Goal: Complete application form: Complete application form

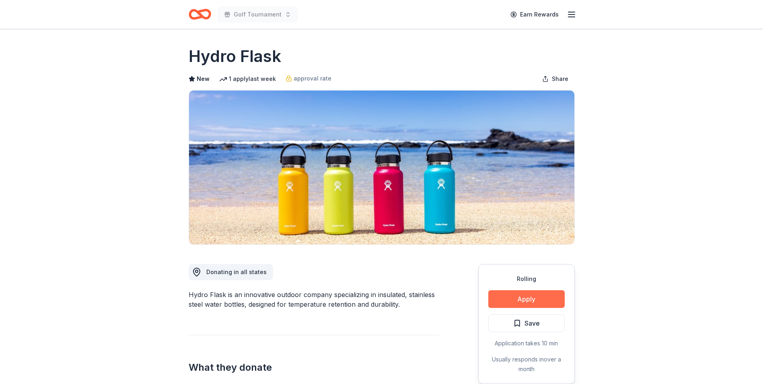
click at [529, 294] on button "Apply" at bounding box center [526, 299] width 76 height 18
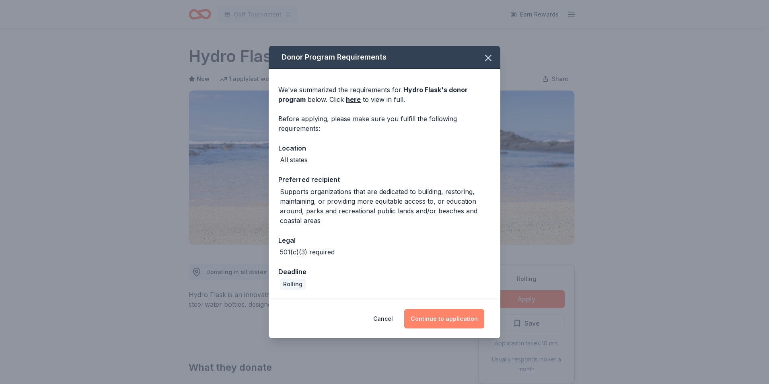
click at [459, 323] on button "Continue to application" at bounding box center [444, 318] width 80 height 19
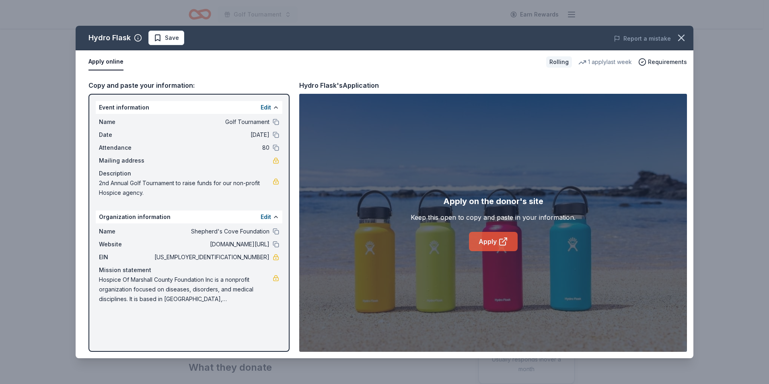
click at [483, 237] on link "Apply" at bounding box center [493, 241] width 49 height 19
click at [681, 35] on icon "button" at bounding box center [681, 37] width 11 height 11
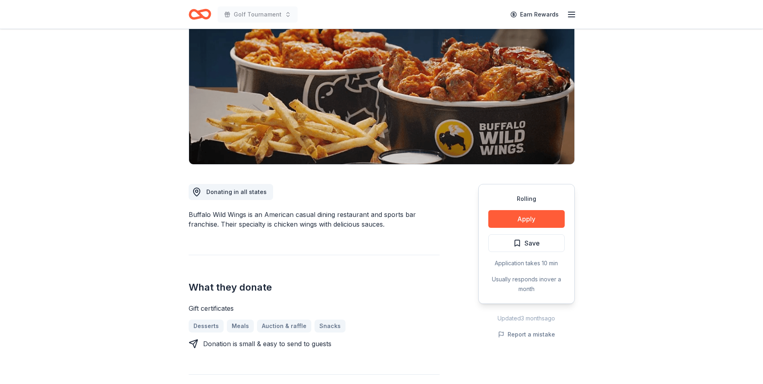
scroll to position [80, 0]
click at [511, 216] on button "Apply" at bounding box center [526, 219] width 76 height 18
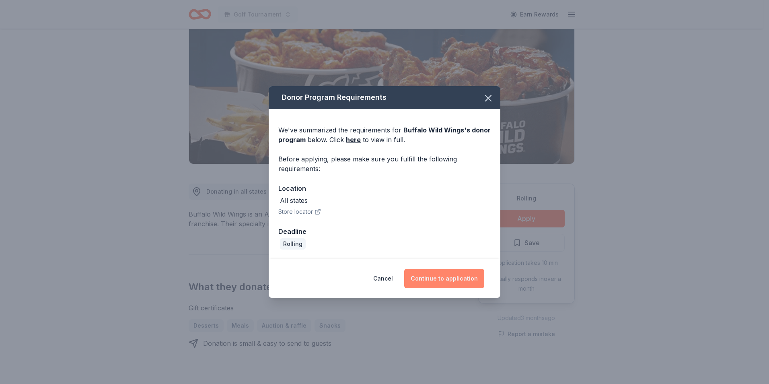
click at [465, 276] on button "Continue to application" at bounding box center [444, 278] width 80 height 19
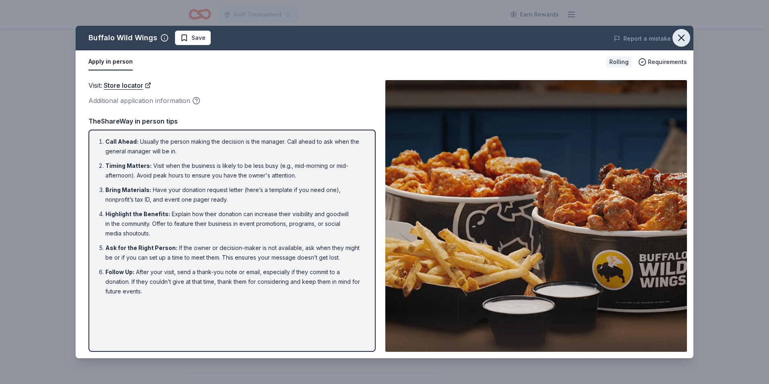
click at [680, 35] on icon "button" at bounding box center [681, 37] width 11 height 11
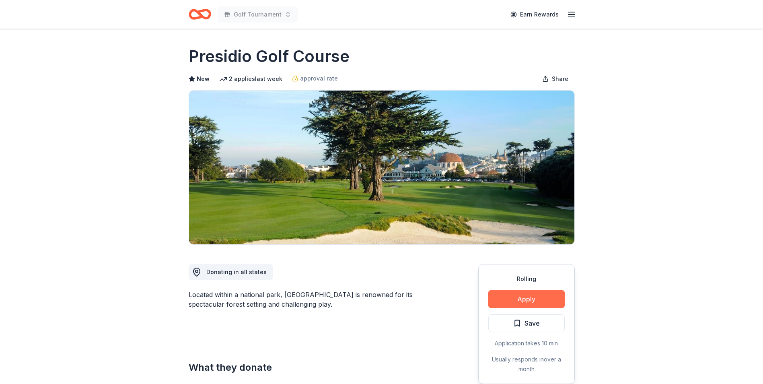
click at [531, 295] on button "Apply" at bounding box center [526, 299] width 76 height 18
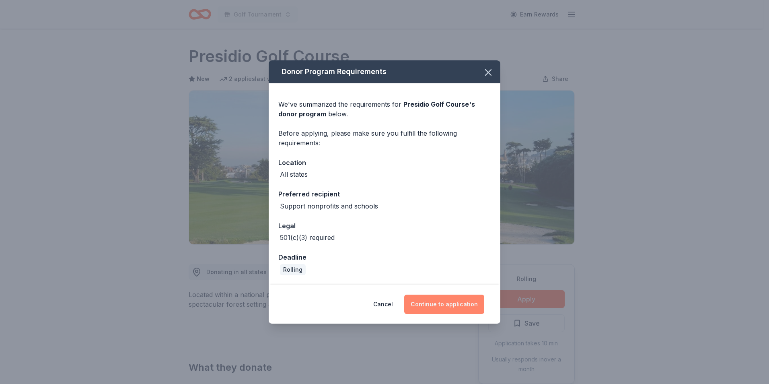
click at [454, 303] on button "Continue to application" at bounding box center [444, 303] width 80 height 19
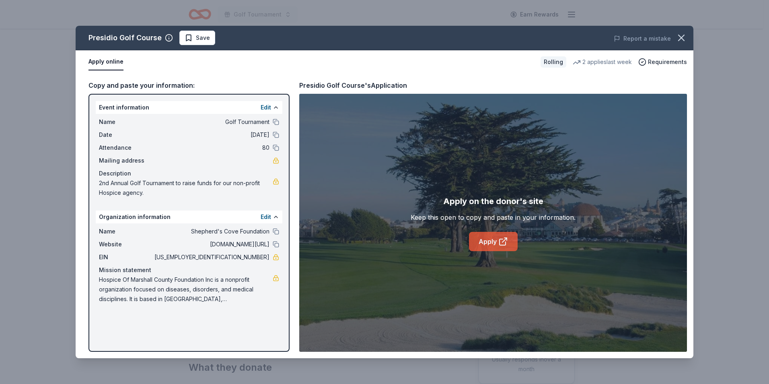
click at [485, 242] on link "Apply" at bounding box center [493, 241] width 49 height 19
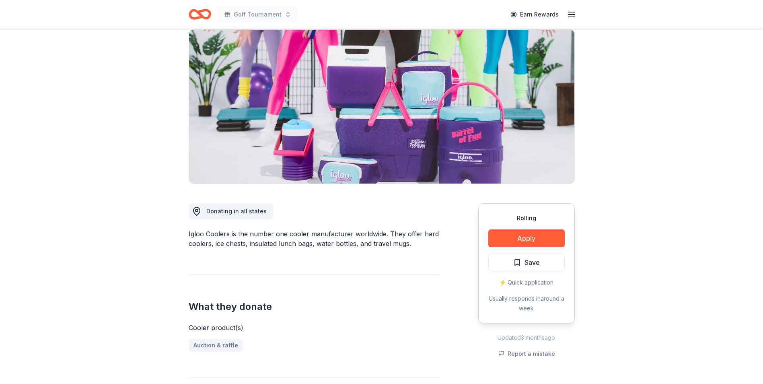
scroll to position [80, 0]
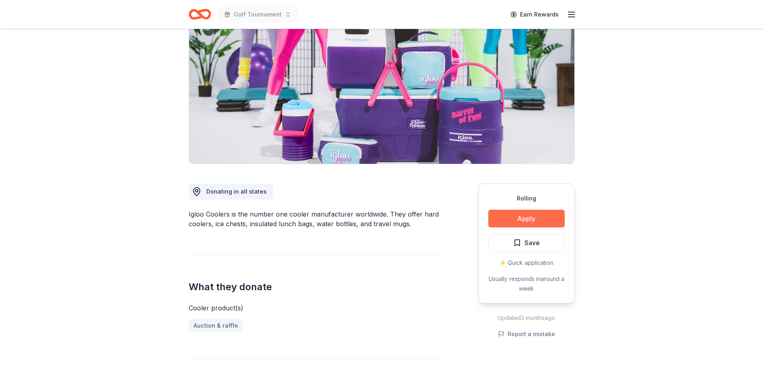
click at [536, 221] on button "Apply" at bounding box center [526, 219] width 76 height 18
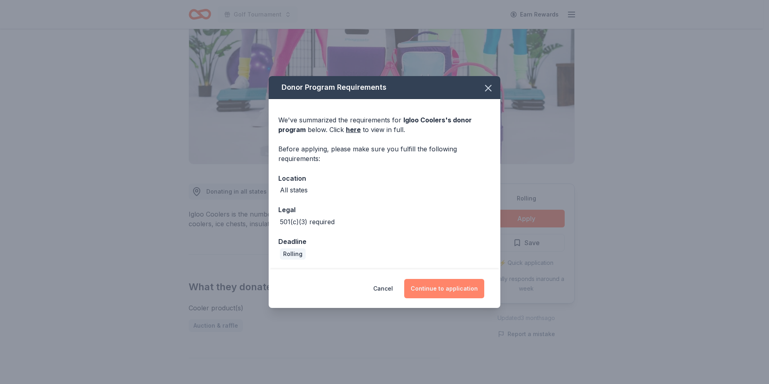
click at [460, 286] on button "Continue to application" at bounding box center [444, 288] width 80 height 19
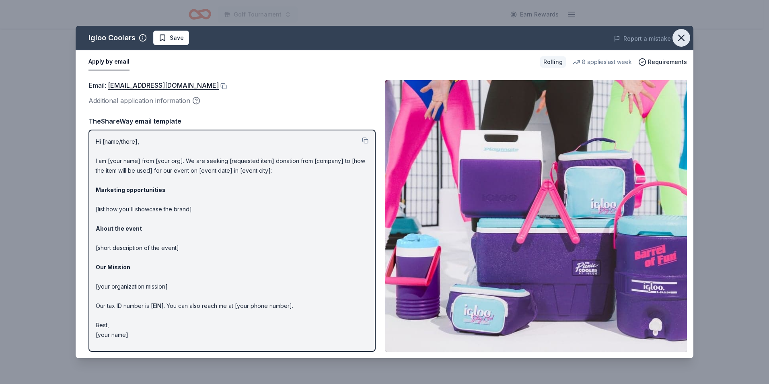
click at [681, 37] on icon "button" at bounding box center [682, 38] width 6 height 6
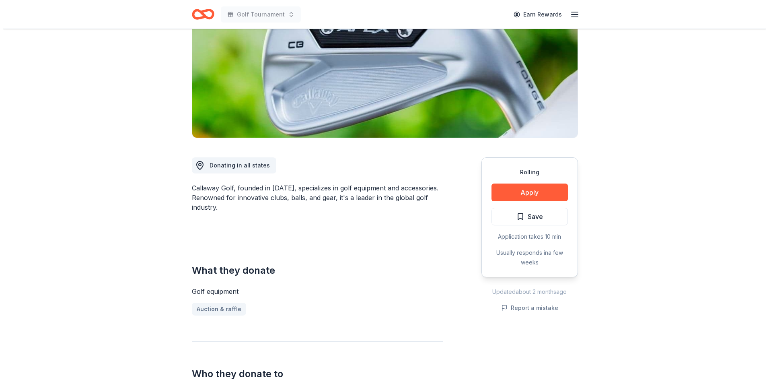
scroll to position [121, 0]
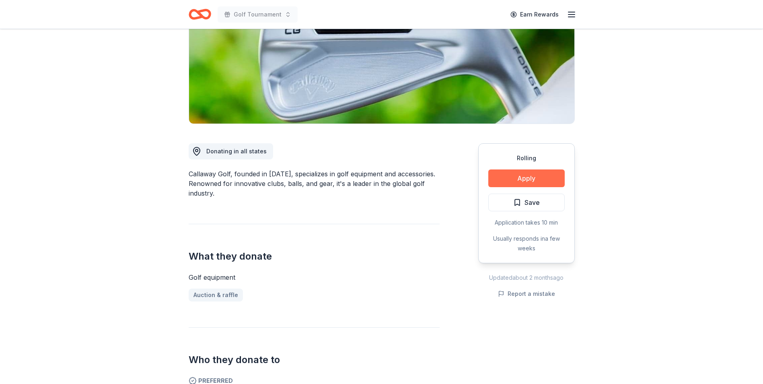
click at [517, 180] on button "Apply" at bounding box center [526, 178] width 76 height 18
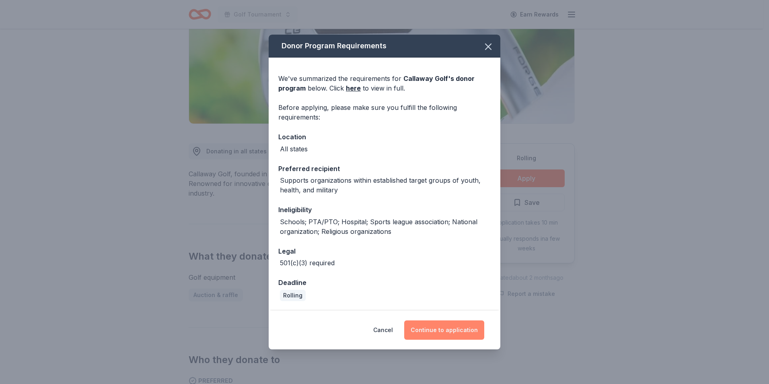
click at [438, 329] on button "Continue to application" at bounding box center [444, 329] width 80 height 19
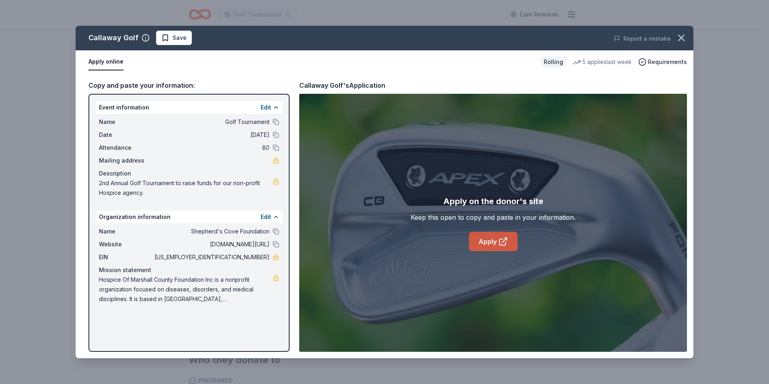
click at [510, 241] on link "Apply" at bounding box center [493, 241] width 49 height 19
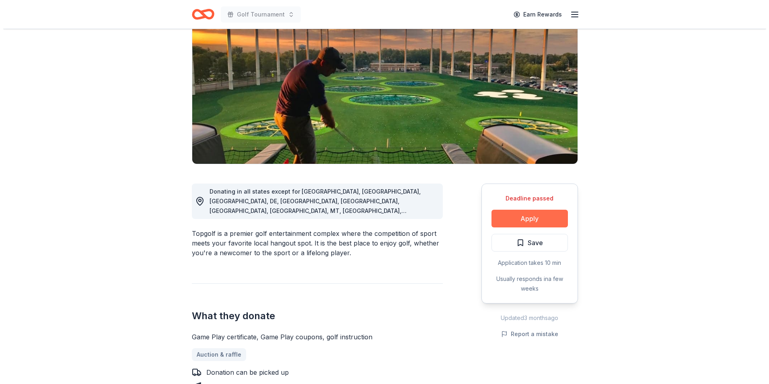
scroll to position [121, 0]
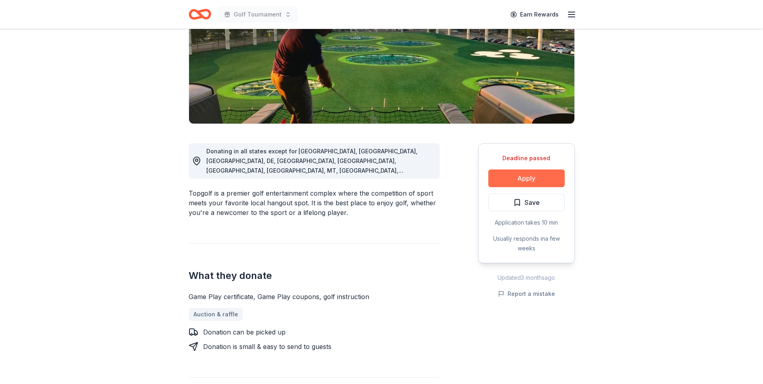
click at [508, 182] on button "Apply" at bounding box center [526, 178] width 76 height 18
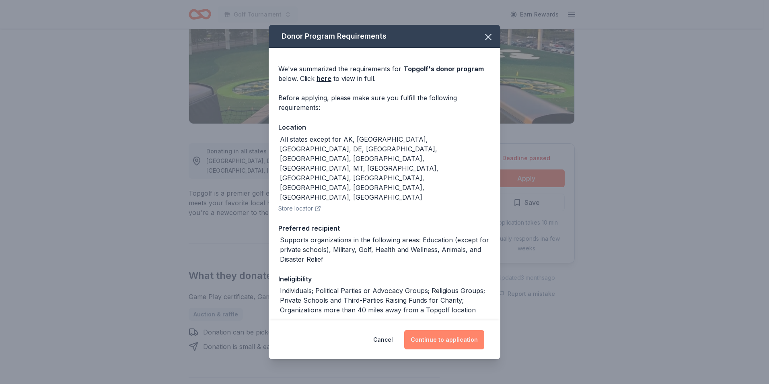
click at [440, 337] on button "Continue to application" at bounding box center [444, 339] width 80 height 19
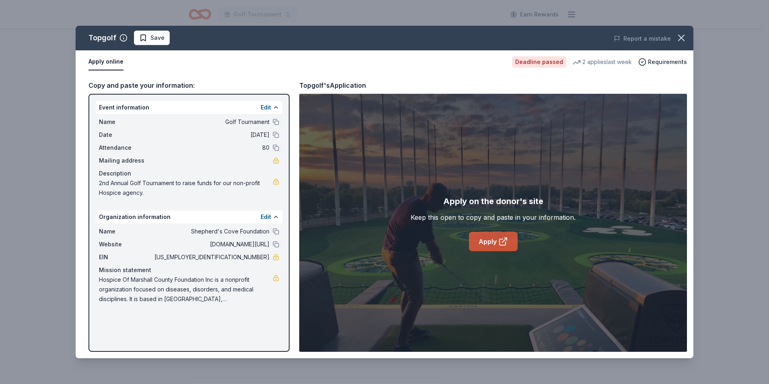
click at [512, 242] on link "Apply" at bounding box center [493, 241] width 49 height 19
